Goal: Task Accomplishment & Management: Use online tool/utility

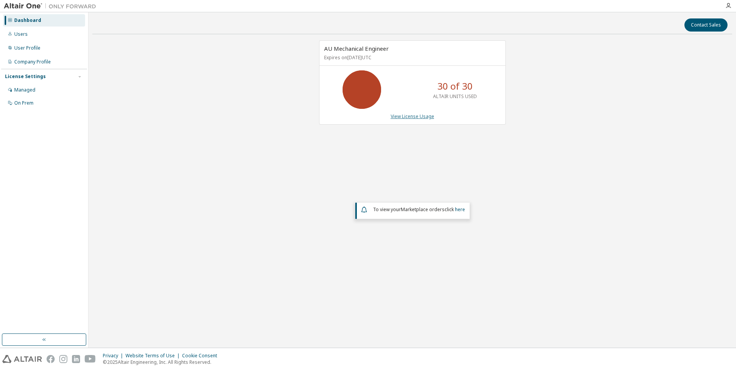
click at [419, 117] on link "View License Usage" at bounding box center [412, 116] width 43 height 7
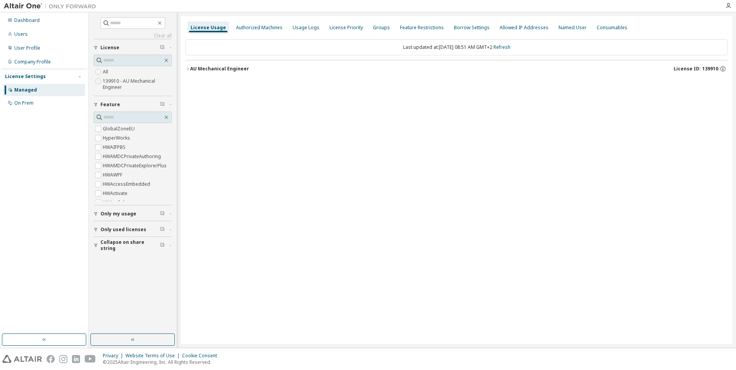
click at [123, 229] on span "Only used licenses" at bounding box center [123, 230] width 46 height 6
click at [187, 70] on icon "button" at bounding box center [188, 69] width 5 height 5
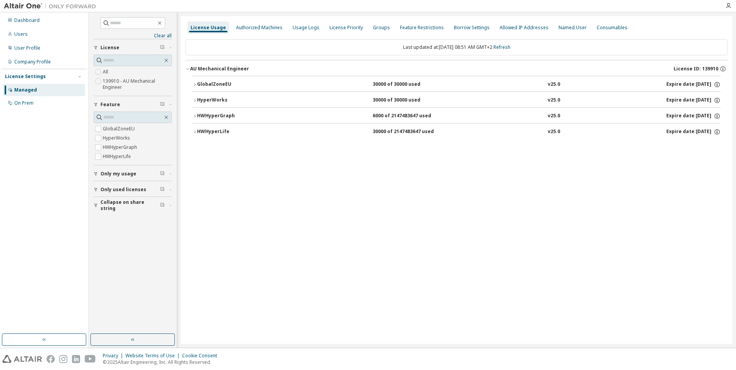
click at [195, 82] on icon "button" at bounding box center [194, 84] width 5 height 5
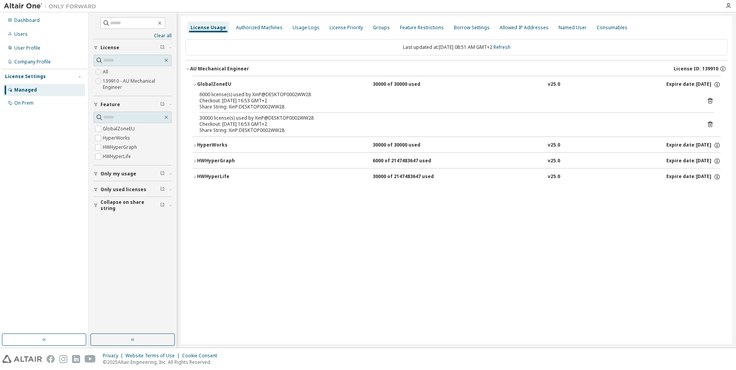
click at [209, 145] on div "HyperWorks" at bounding box center [231, 145] width 69 height 7
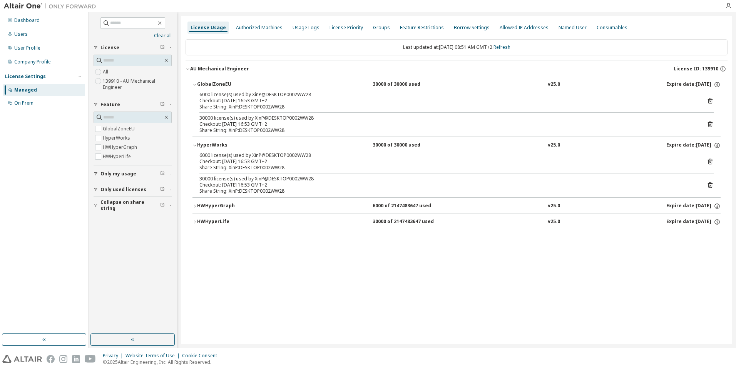
click at [213, 206] on div "HWHyperGraph" at bounding box center [231, 206] width 69 height 7
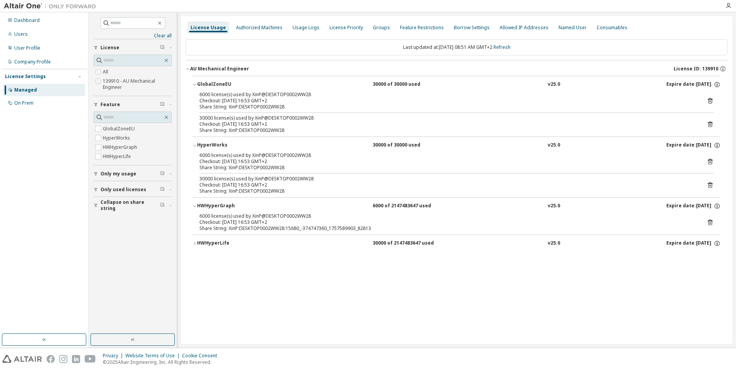
click at [207, 242] on div "HWHyperLife" at bounding box center [231, 243] width 69 height 7
click at [710, 102] on icon at bounding box center [710, 101] width 2 height 2
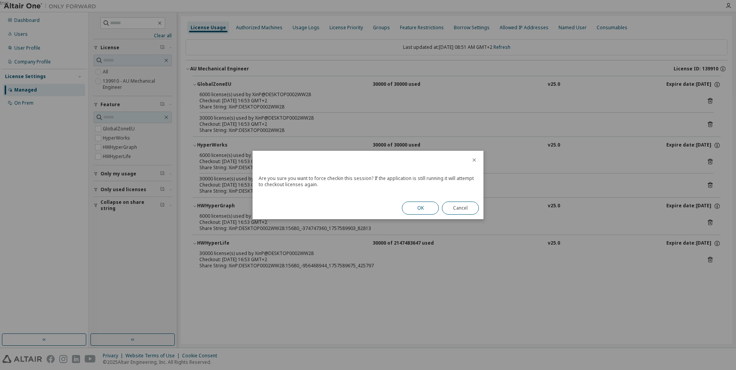
click at [426, 207] on button "OK" at bounding box center [420, 208] width 37 height 13
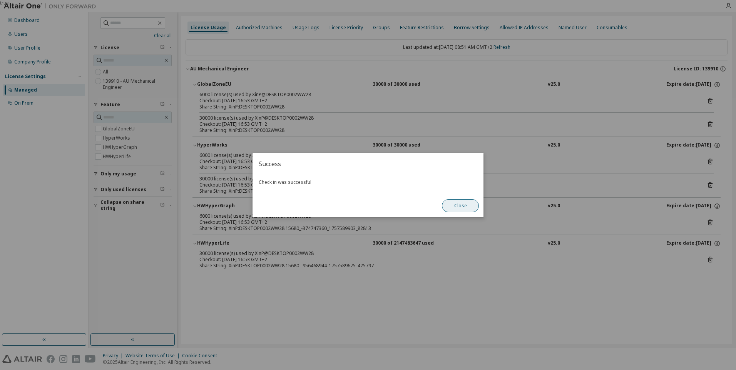
click at [459, 209] on button "Close" at bounding box center [460, 205] width 37 height 13
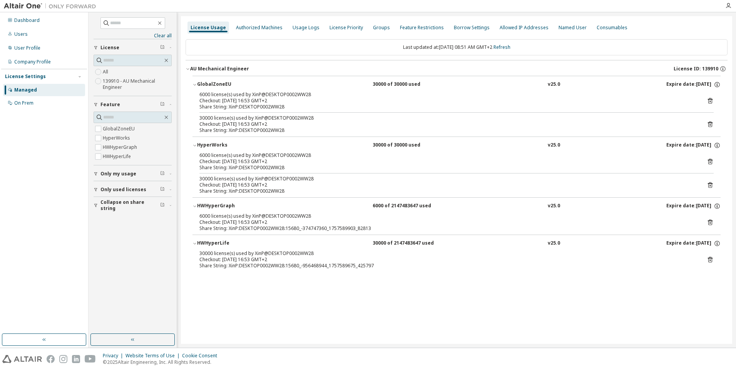
click at [710, 123] on icon at bounding box center [710, 125] width 5 height 6
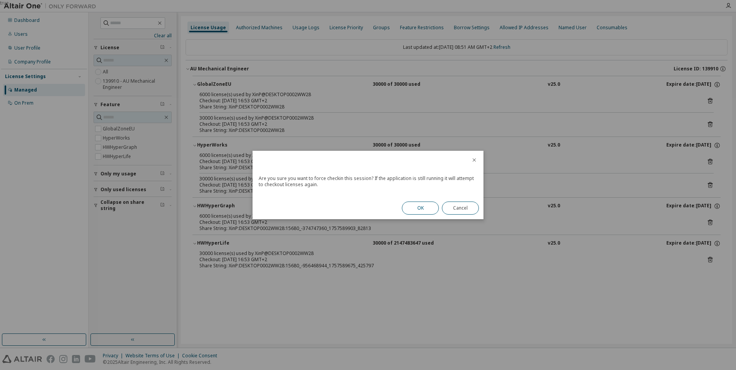
click at [431, 209] on button "OK" at bounding box center [420, 208] width 37 height 13
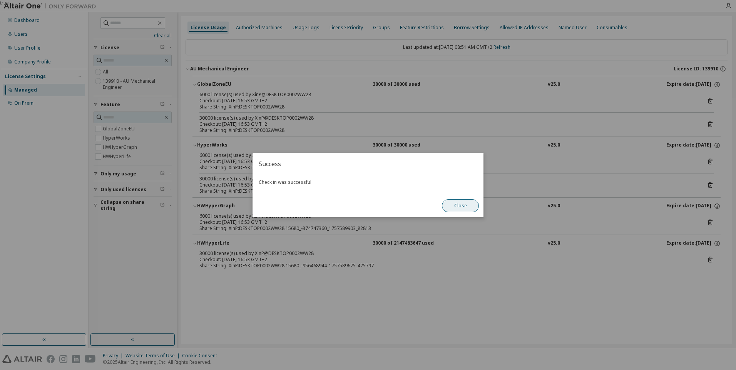
click at [460, 204] on button "Close" at bounding box center [460, 205] width 37 height 13
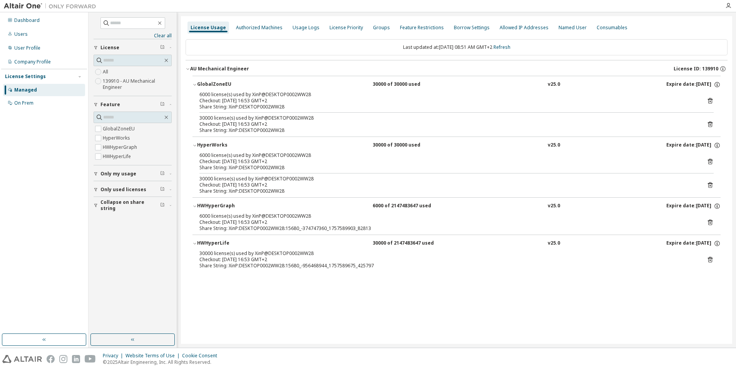
click at [707, 162] on icon at bounding box center [710, 161] width 7 height 7
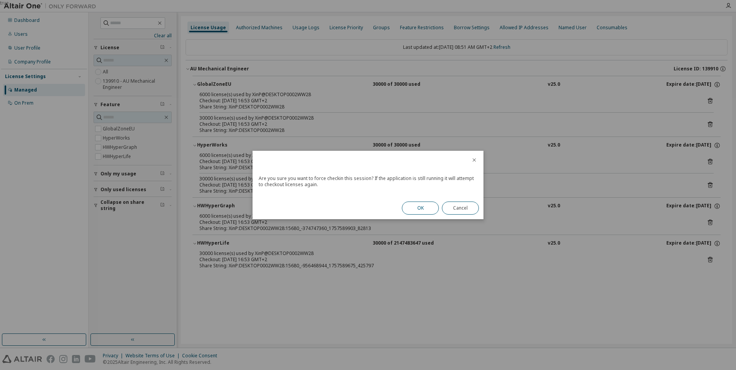
click at [422, 204] on button "OK" at bounding box center [420, 208] width 37 height 13
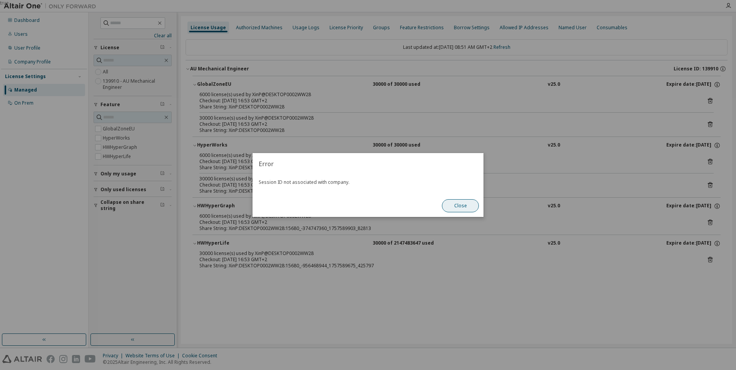
click at [463, 203] on button "Close" at bounding box center [460, 205] width 37 height 13
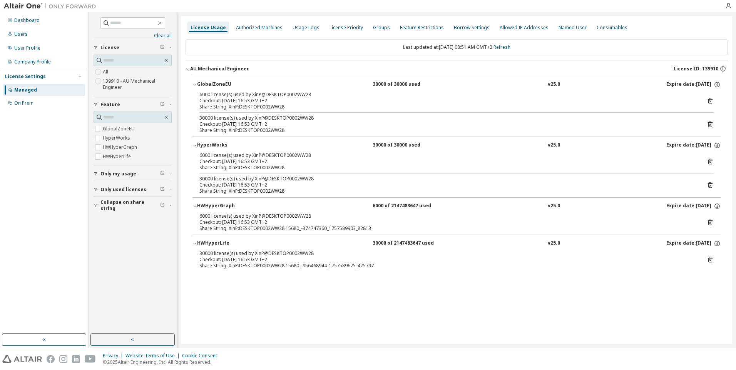
click at [707, 183] on icon at bounding box center [710, 185] width 7 height 7
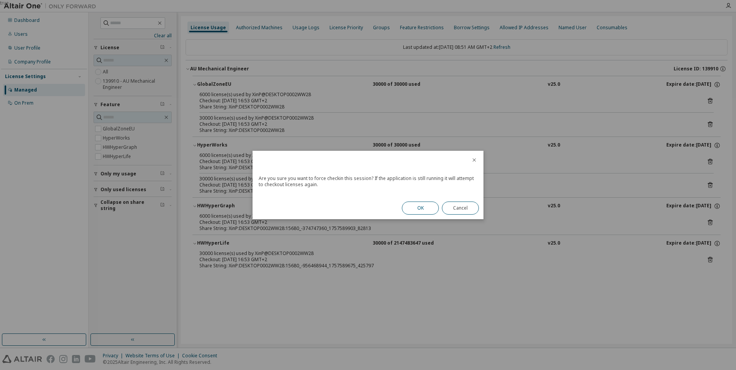
click at [413, 209] on button "OK" at bounding box center [420, 208] width 37 height 13
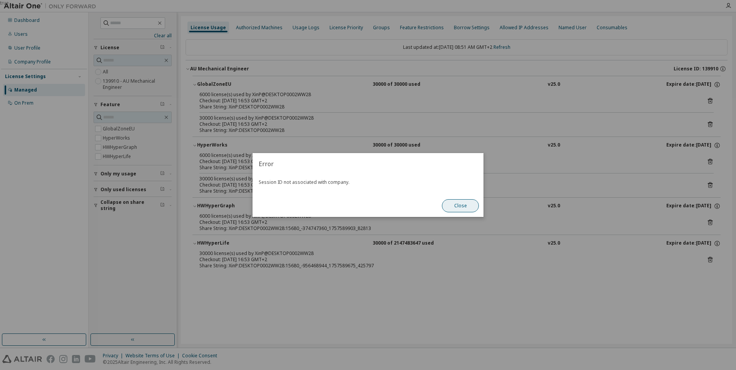
click at [455, 209] on button "Close" at bounding box center [460, 205] width 37 height 13
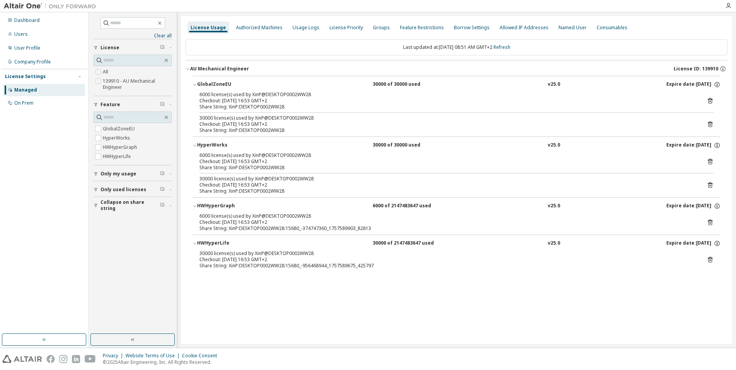
click at [711, 223] on icon at bounding box center [710, 222] width 7 height 7
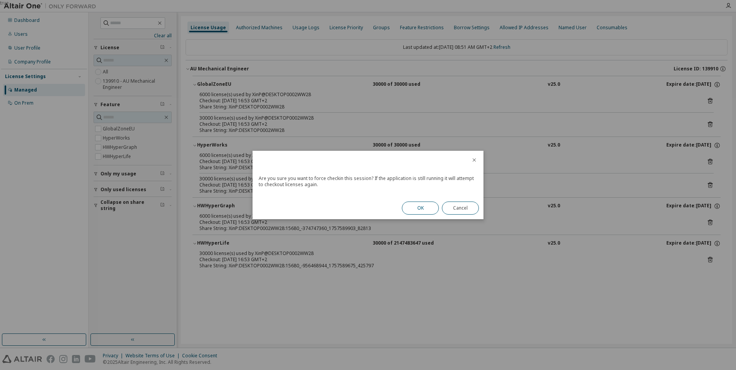
click at [419, 208] on button "OK" at bounding box center [420, 208] width 37 height 13
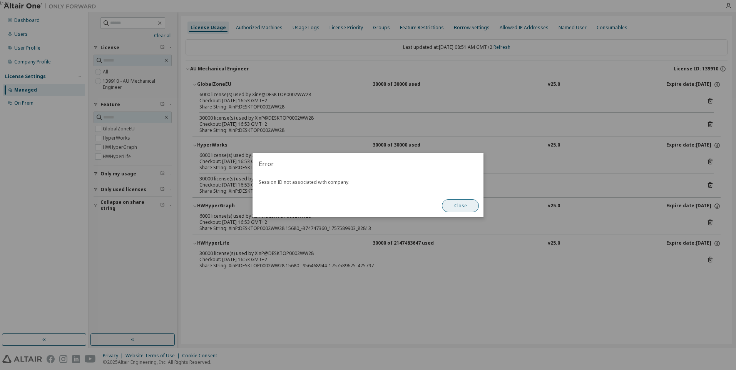
click at [457, 212] on button "Close" at bounding box center [460, 205] width 37 height 13
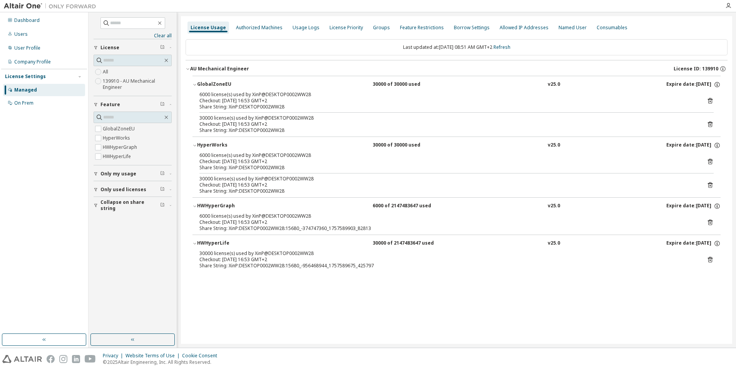
click at [710, 261] on icon at bounding box center [710, 259] width 7 height 7
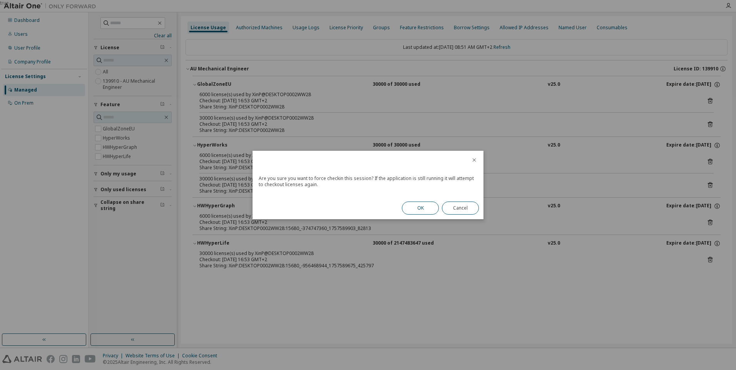
click at [423, 209] on button "OK" at bounding box center [420, 208] width 37 height 13
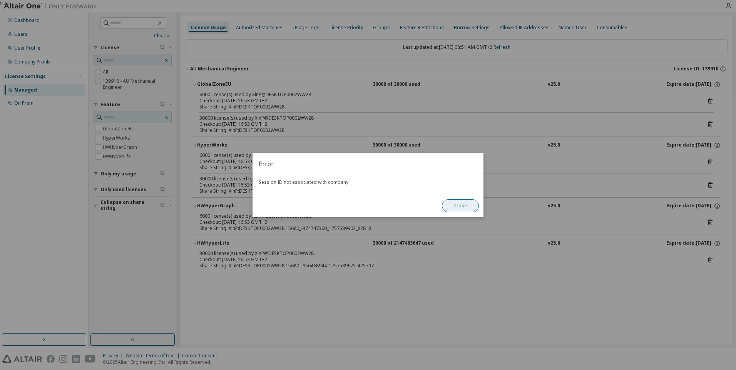
click at [461, 207] on button "Close" at bounding box center [460, 205] width 37 height 13
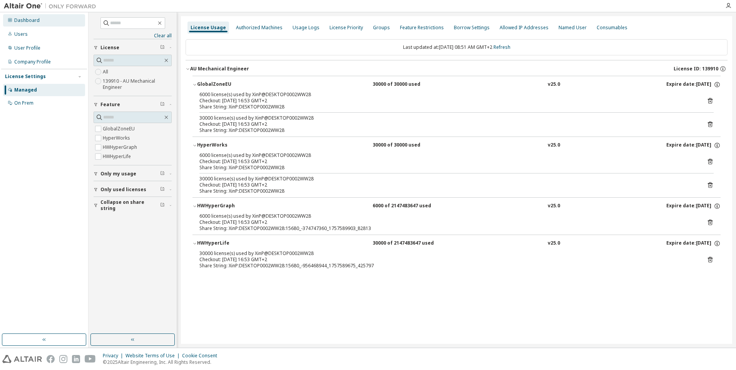
click at [30, 22] on div "Dashboard" at bounding box center [26, 20] width 25 height 6
